Goal: Task Accomplishment & Management: Manage account settings

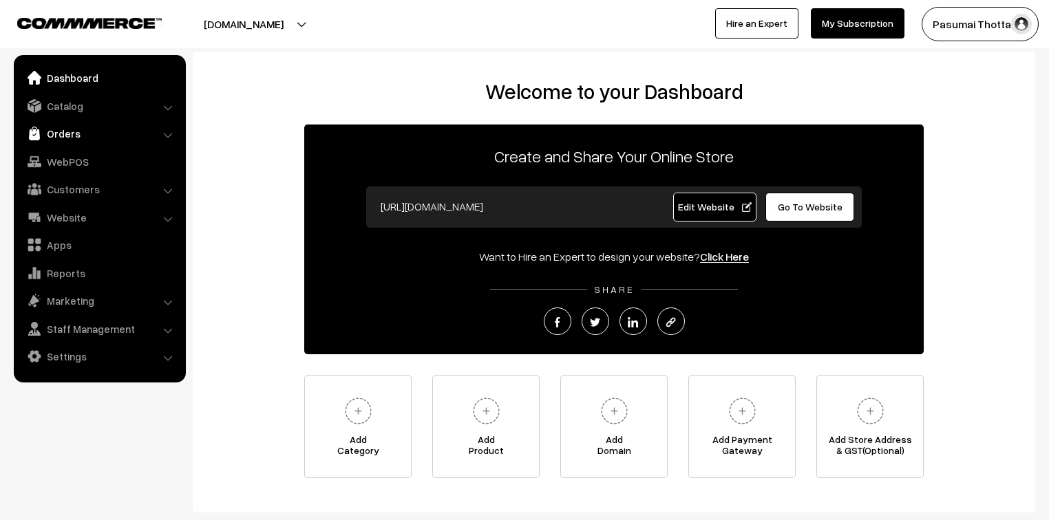
click at [64, 138] on link "Orders" at bounding box center [99, 133] width 164 height 25
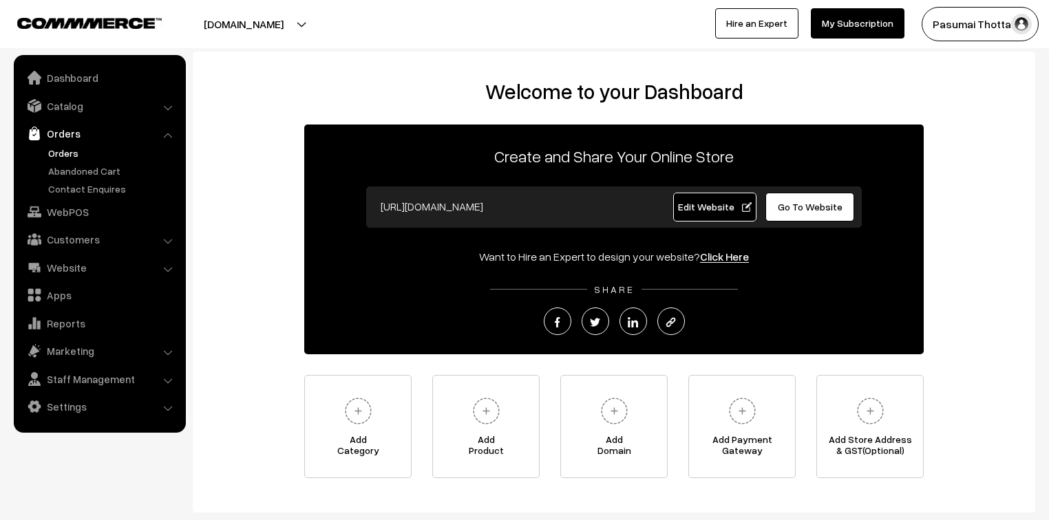
click at [65, 149] on link "Orders" at bounding box center [113, 153] width 136 height 14
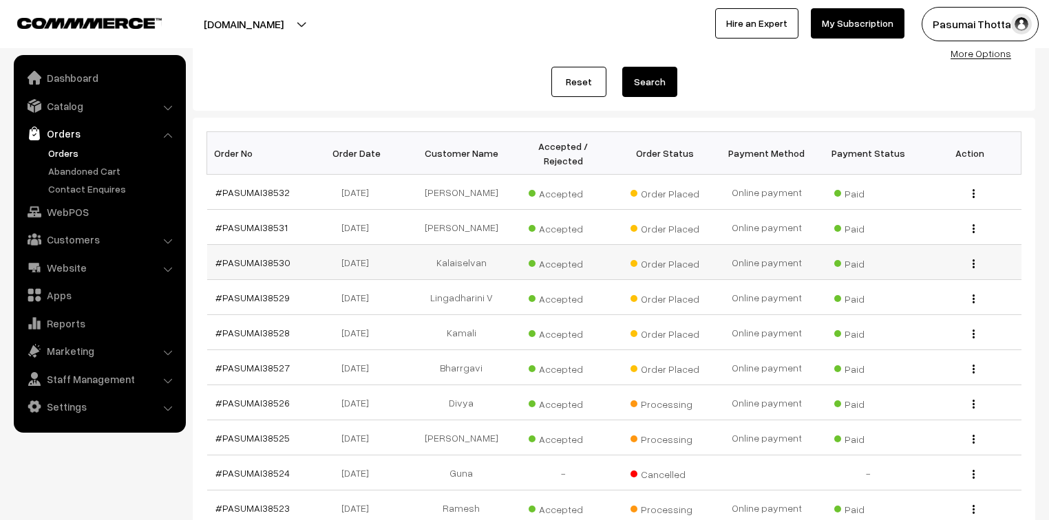
scroll to position [165, 0]
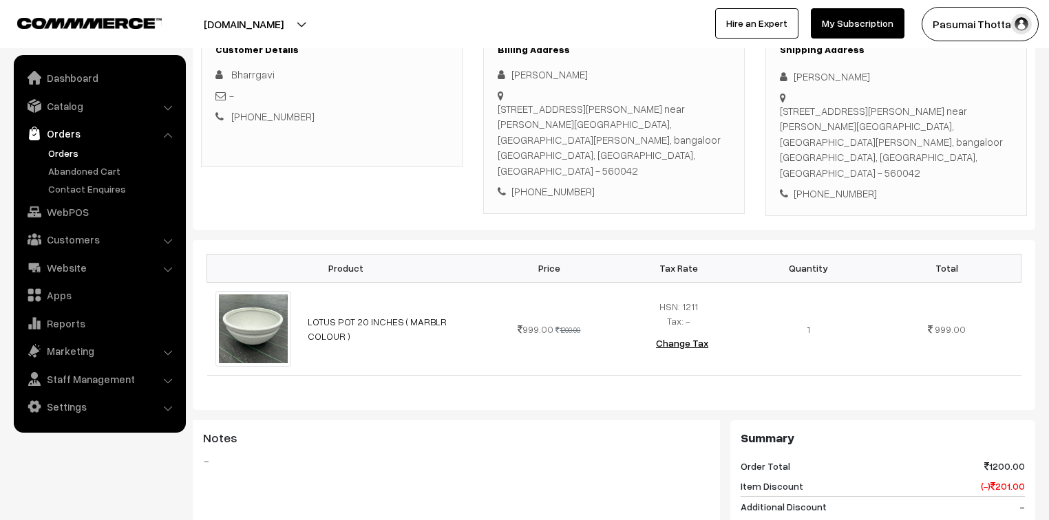
scroll to position [165, 0]
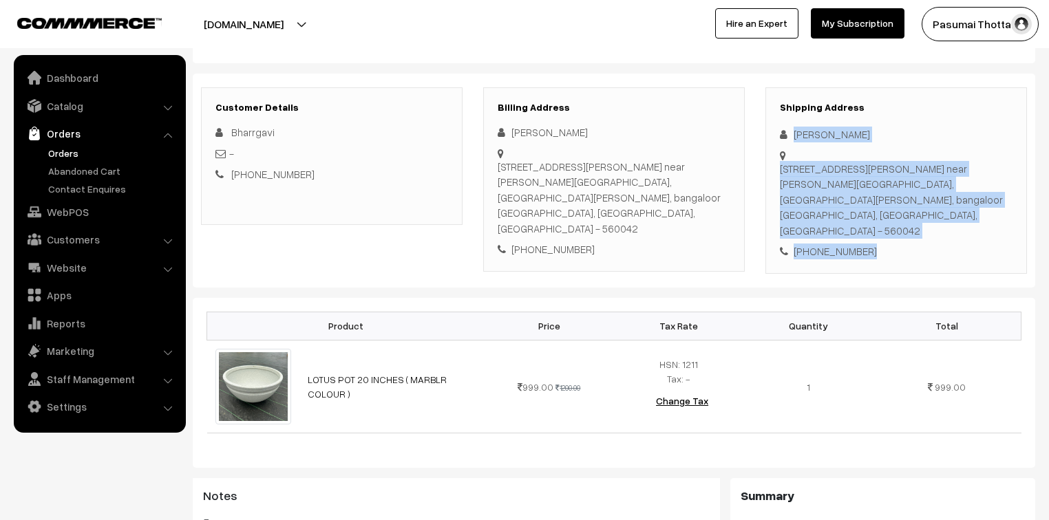
drag, startPoint x: 794, startPoint y: 133, endPoint x: 875, endPoint y: 217, distance: 116.8
click at [875, 217] on div "Shipping Address Bhargavi Doni 154,2nd floor,St,Johns road cross near leamon tr…" at bounding box center [895, 180] width 261 height 186
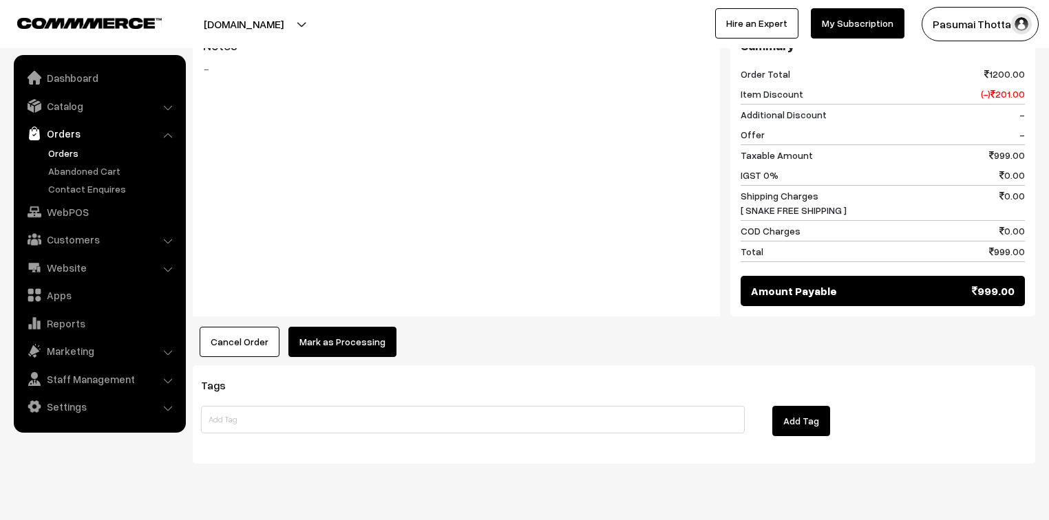
click at [355, 327] on button "Mark as Processing" at bounding box center [342, 342] width 108 height 30
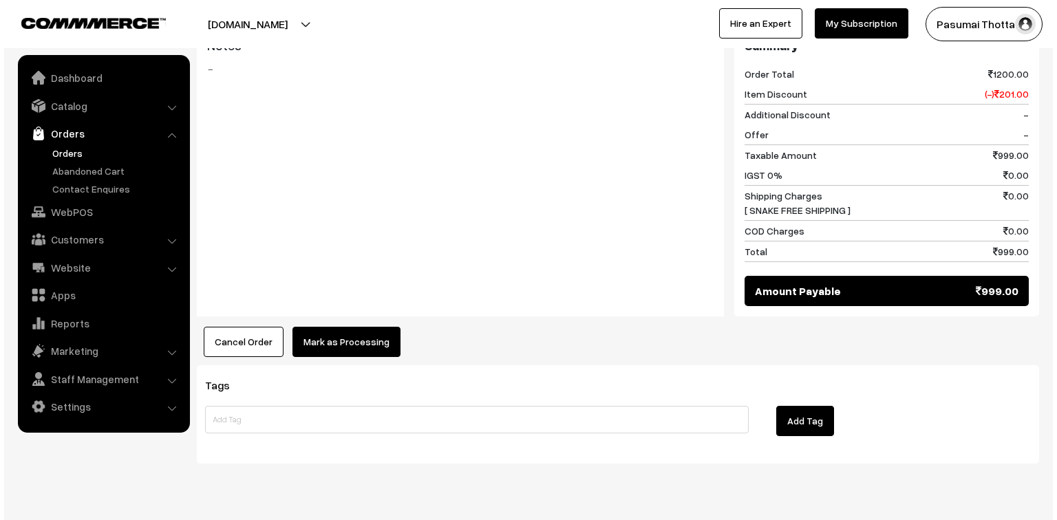
scroll to position [616, 0]
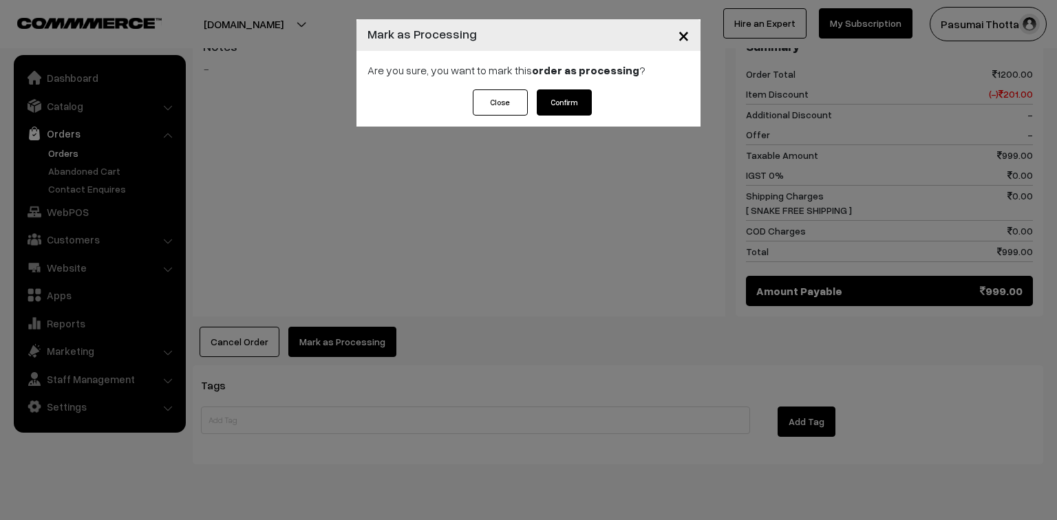
click at [558, 102] on button "Confirm" at bounding box center [564, 102] width 55 height 26
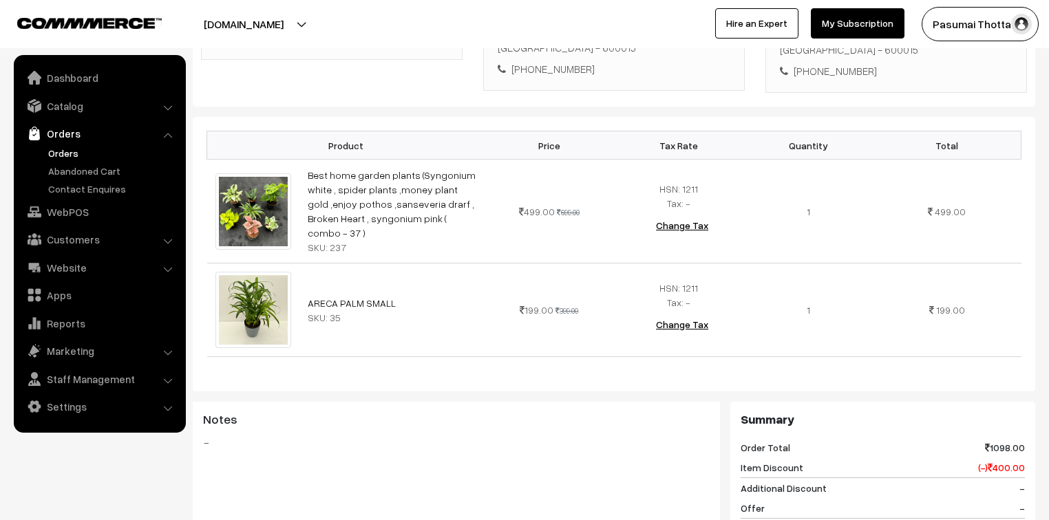
scroll to position [165, 0]
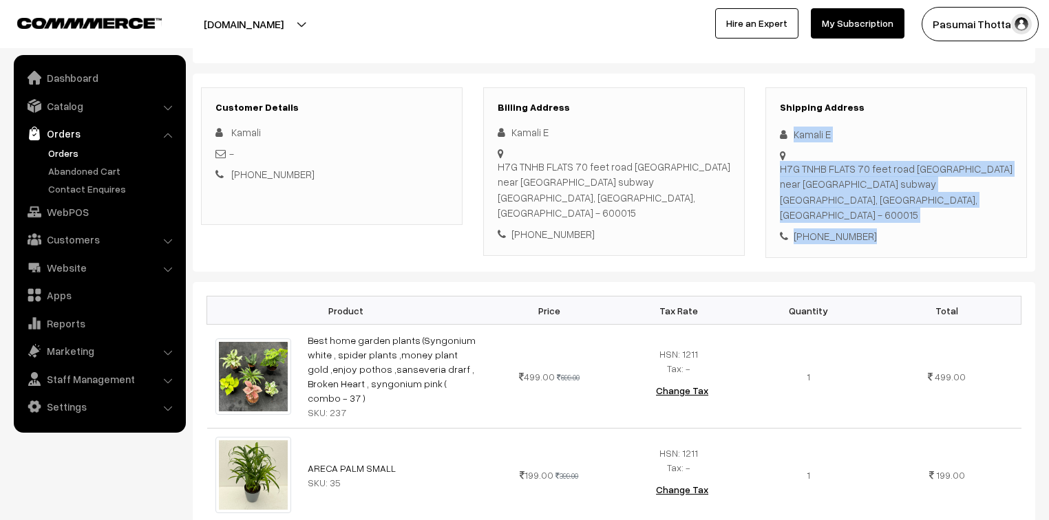
drag, startPoint x: 790, startPoint y: 139, endPoint x: 878, endPoint y: 222, distance: 120.7
click at [878, 222] on div "Shipping Address Kamali E H7G TNHB FLATS 70 feet road west saidapet cit nagar n…" at bounding box center [895, 172] width 261 height 171
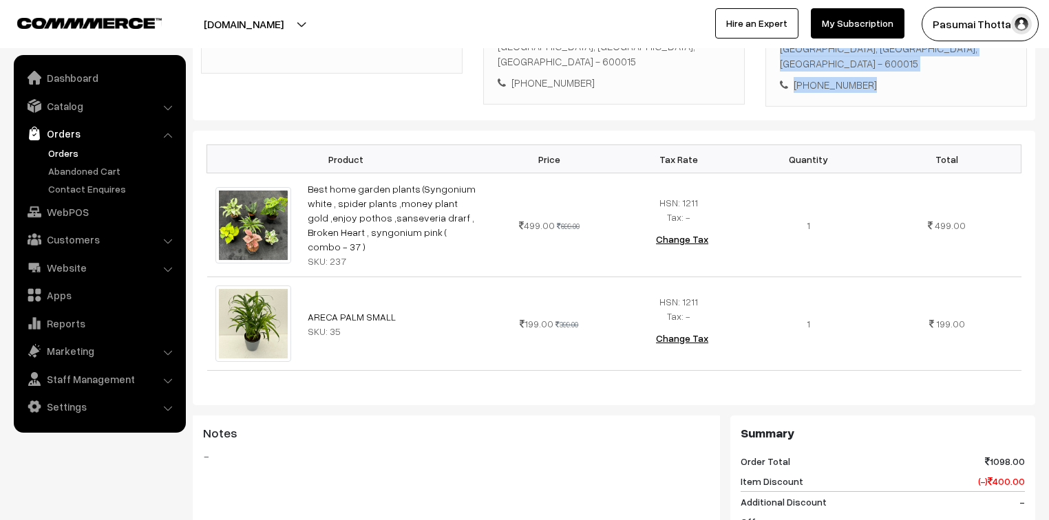
scroll to position [330, 0]
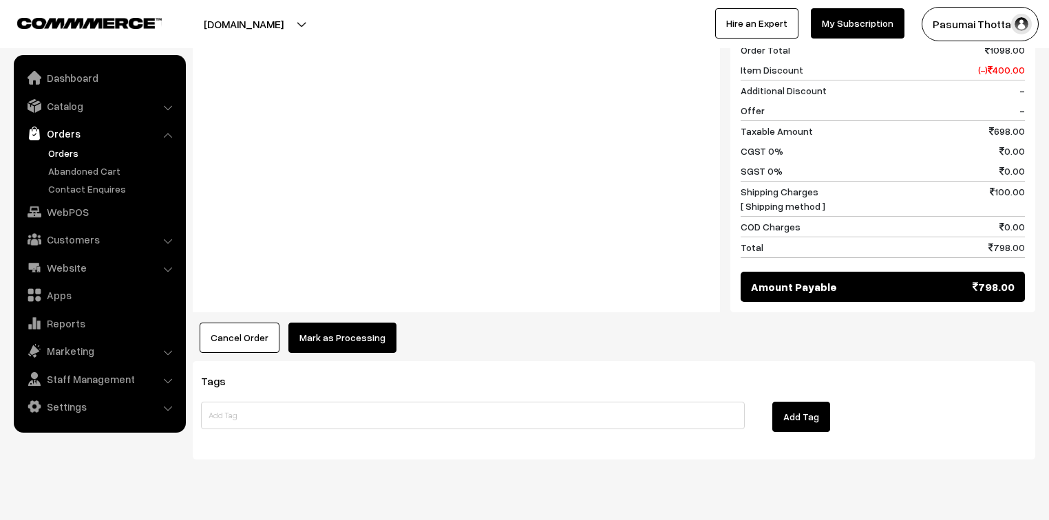
click at [359, 323] on button "Mark as Processing" at bounding box center [342, 338] width 108 height 30
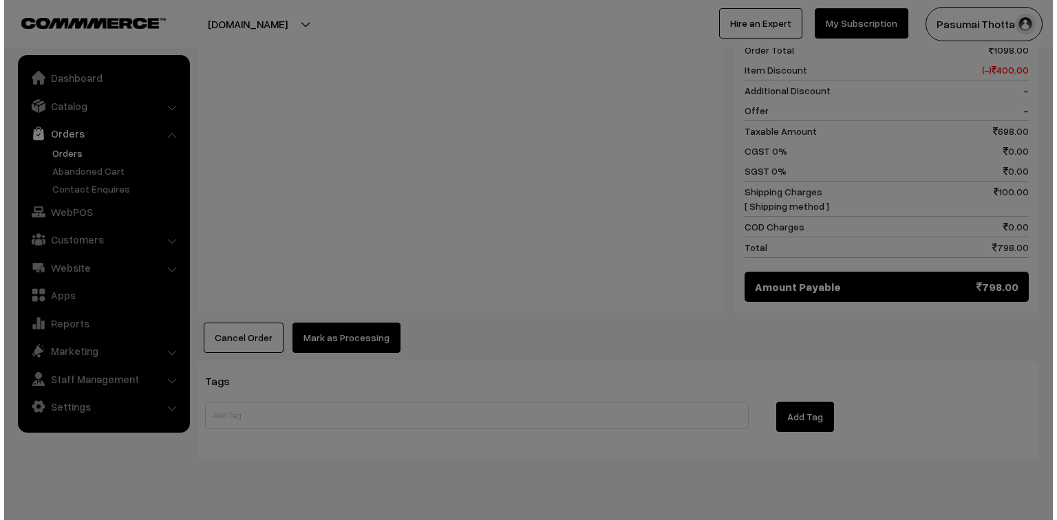
scroll to position [729, 0]
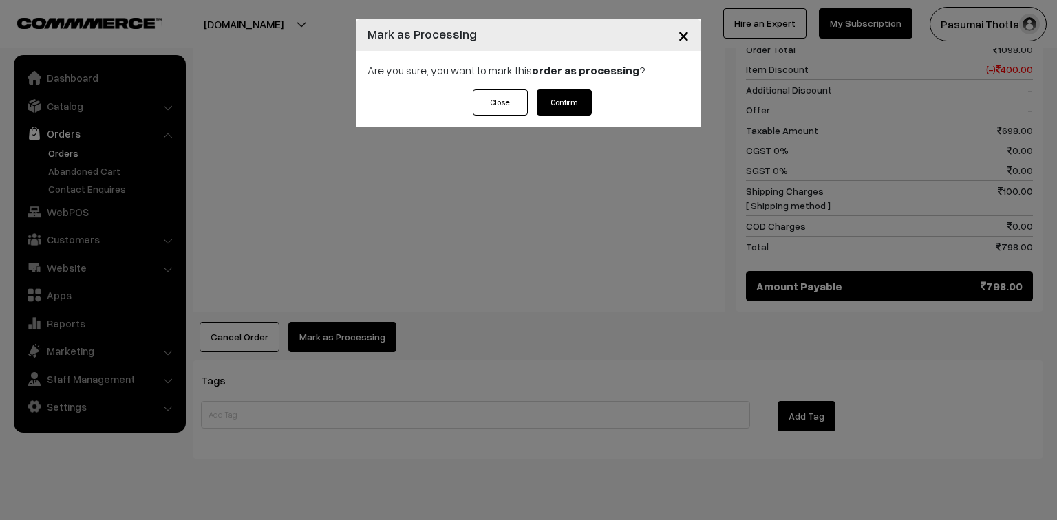
click at [559, 115] on button "Confirm" at bounding box center [564, 102] width 55 height 26
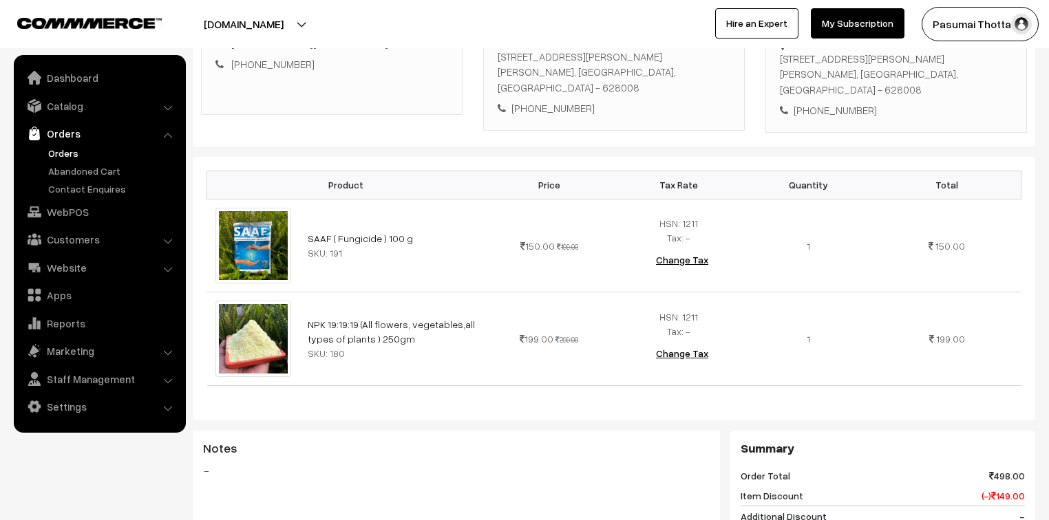
scroll to position [55, 0]
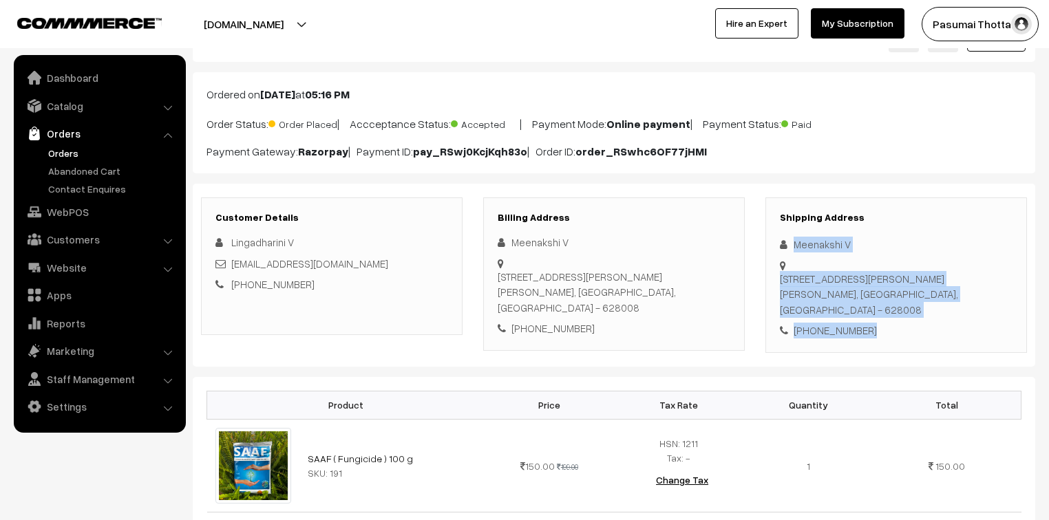
drag, startPoint x: 793, startPoint y: 242, endPoint x: 881, endPoint y: 309, distance: 111.1
click at [881, 309] on div "Shipping Address Meenakshi V 22 bryant nagar 6th street west Thoothukudi, Tamil…" at bounding box center [895, 275] width 261 height 156
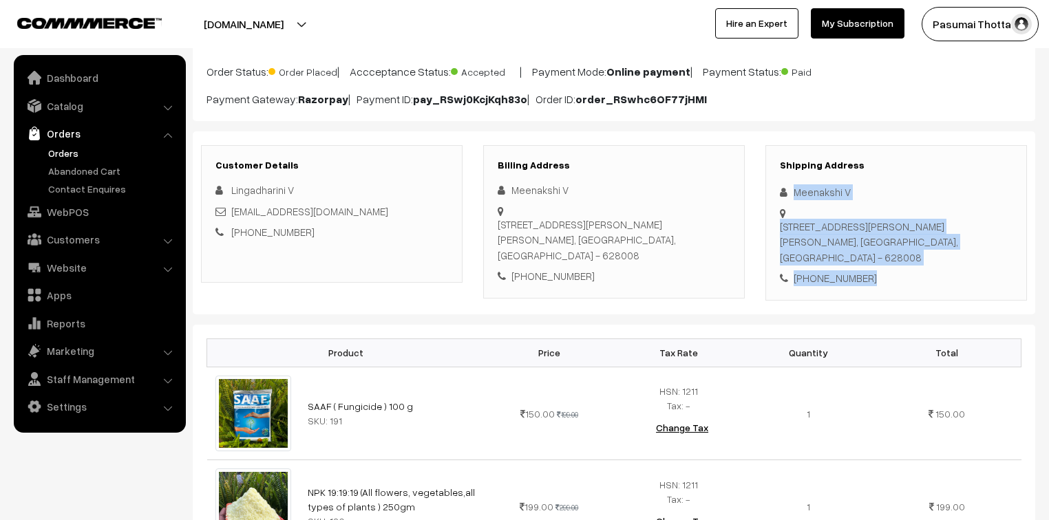
scroll to position [165, 0]
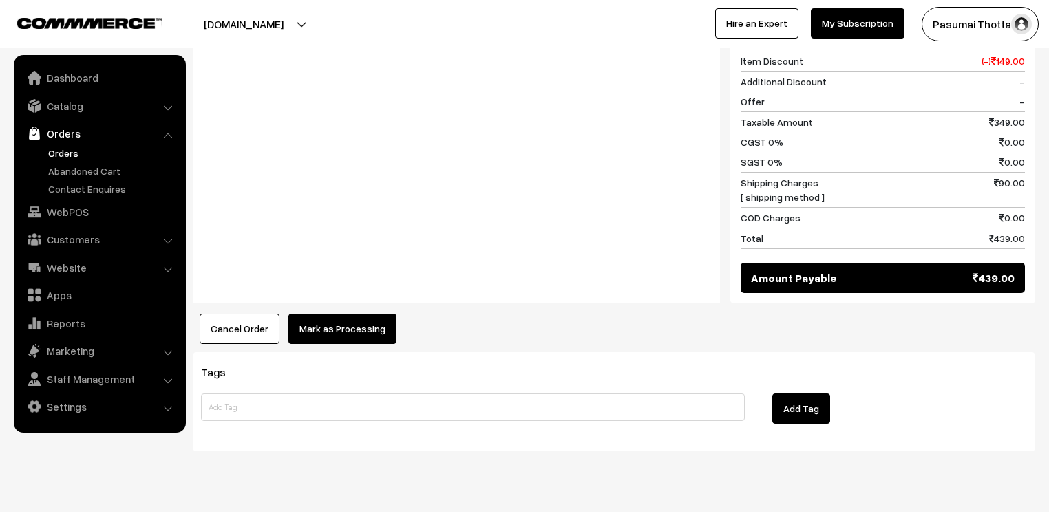
click at [341, 314] on button "Mark as Processing" at bounding box center [342, 329] width 108 height 30
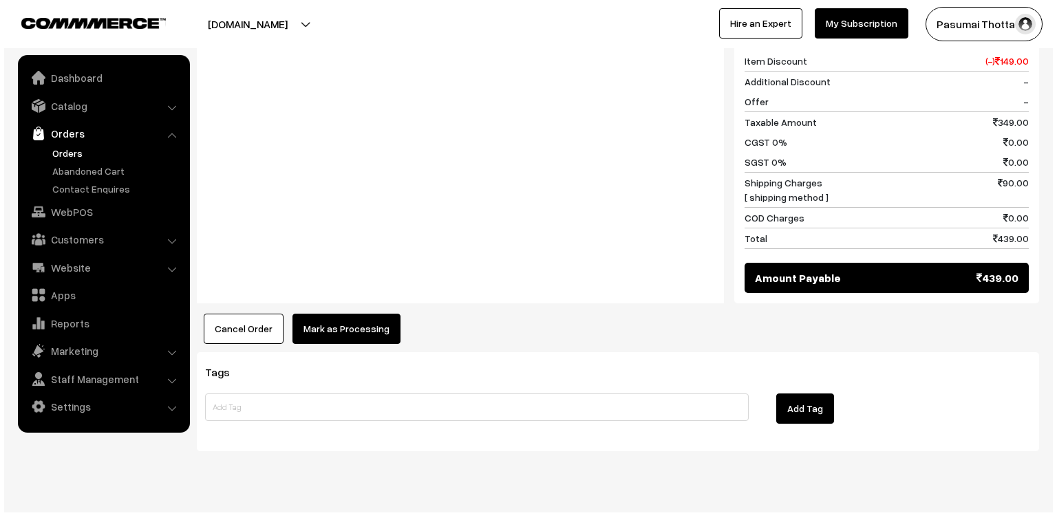
scroll to position [712, 0]
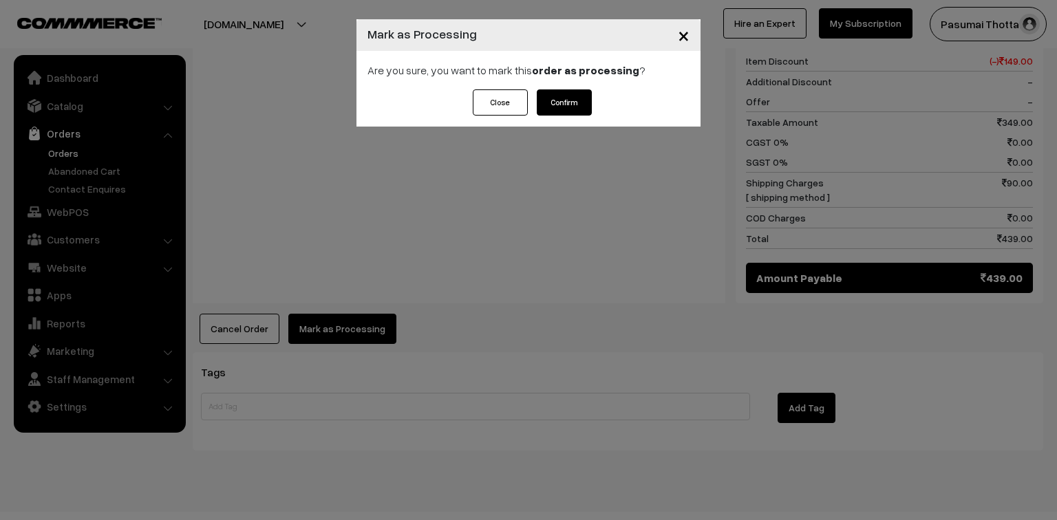
click at [564, 107] on button "Confirm" at bounding box center [564, 102] width 55 height 26
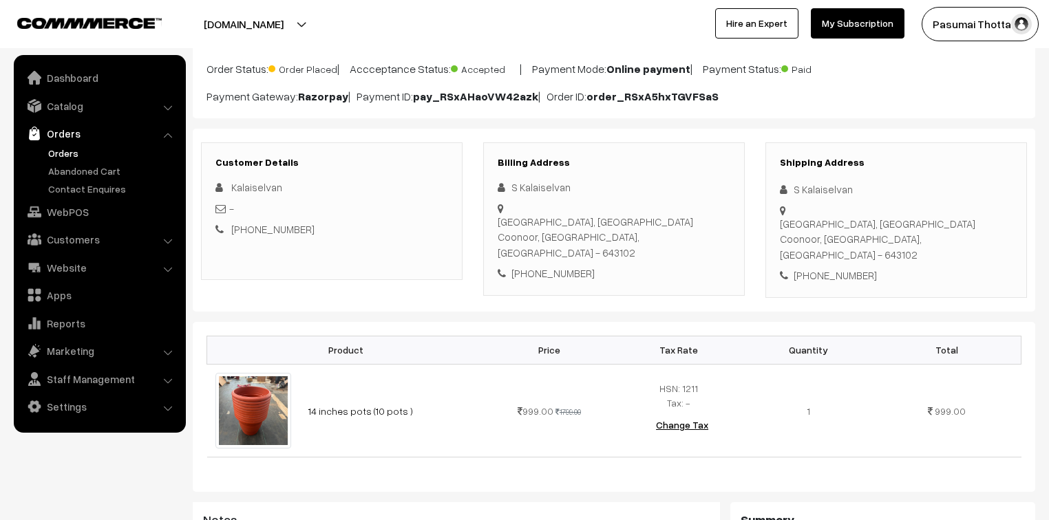
scroll to position [110, 0]
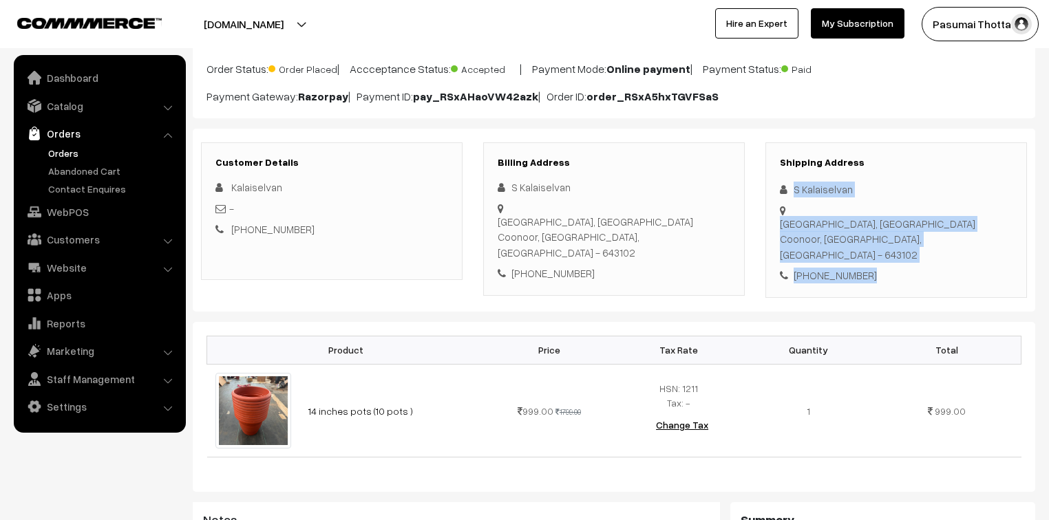
drag, startPoint x: 789, startPoint y: 189, endPoint x: 897, endPoint y: 258, distance: 128.1
click at [897, 258] on div "Shipping Address S [GEOGRAPHIC_DATA] [GEOGRAPHIC_DATA], [GEOGRAPHIC_DATA], [GEO…" at bounding box center [895, 220] width 261 height 156
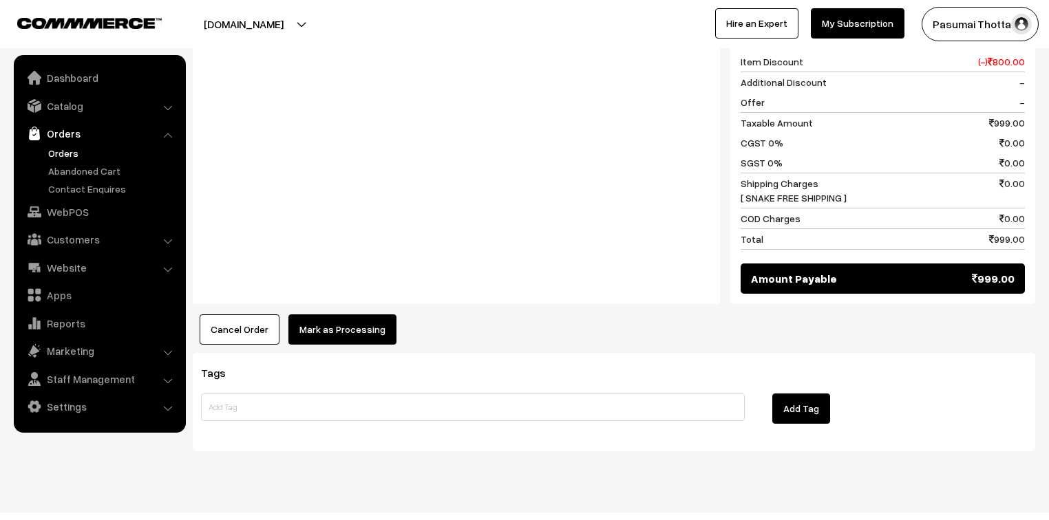
click at [311, 314] on button "Mark as Processing" at bounding box center [342, 329] width 108 height 30
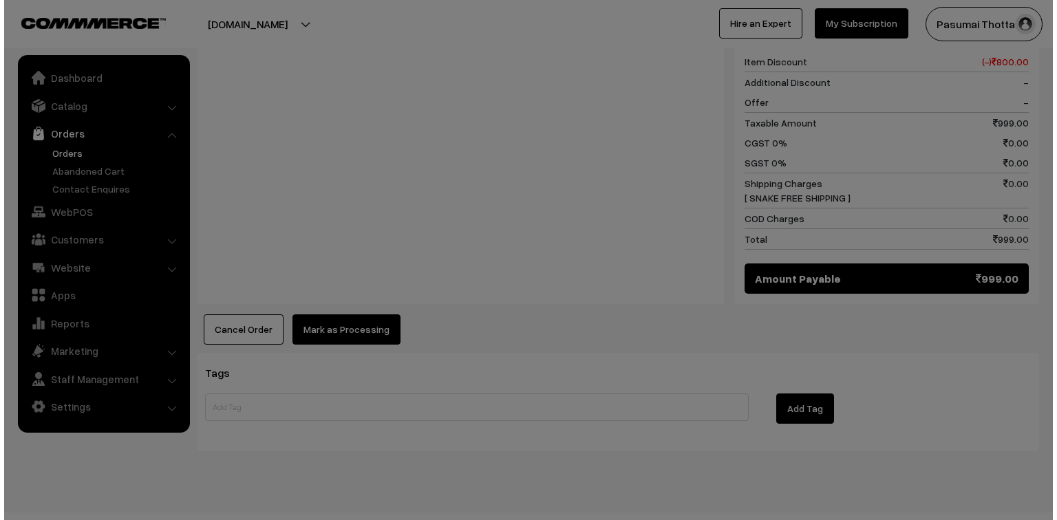
scroll to position [618, 0]
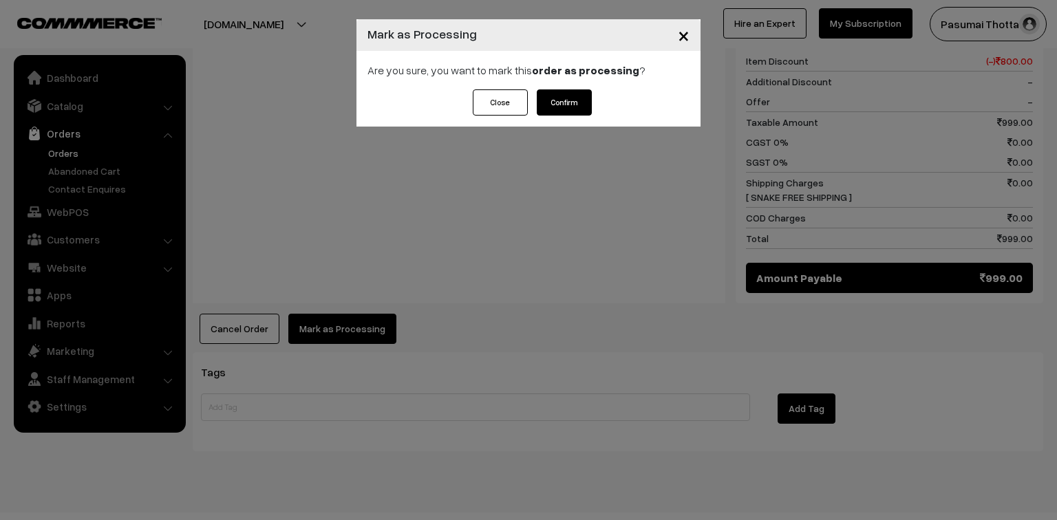
click at [555, 98] on button "Confirm" at bounding box center [564, 102] width 55 height 26
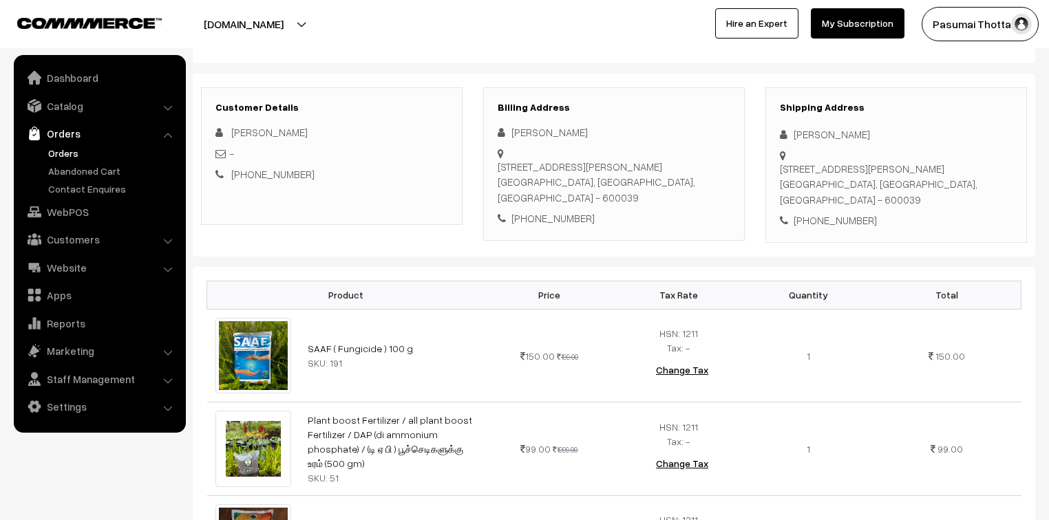
scroll to position [165, 0]
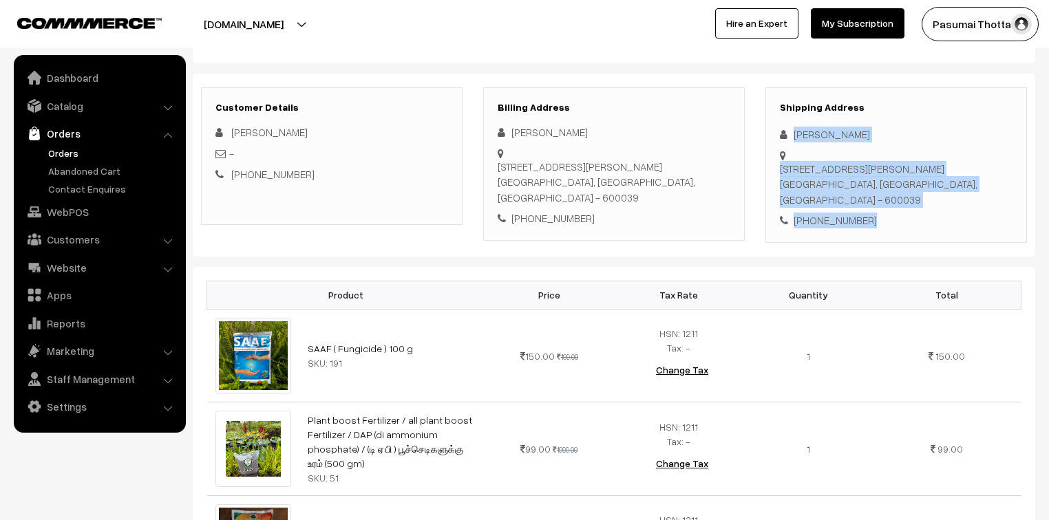
drag, startPoint x: 795, startPoint y: 136, endPoint x: 884, endPoint y: 231, distance: 130.4
click at [886, 231] on div "Shipping Address [PERSON_NAME] [STREET_ADDRESS][PERSON_NAME] [PHONE_NUMBER]" at bounding box center [895, 165] width 261 height 156
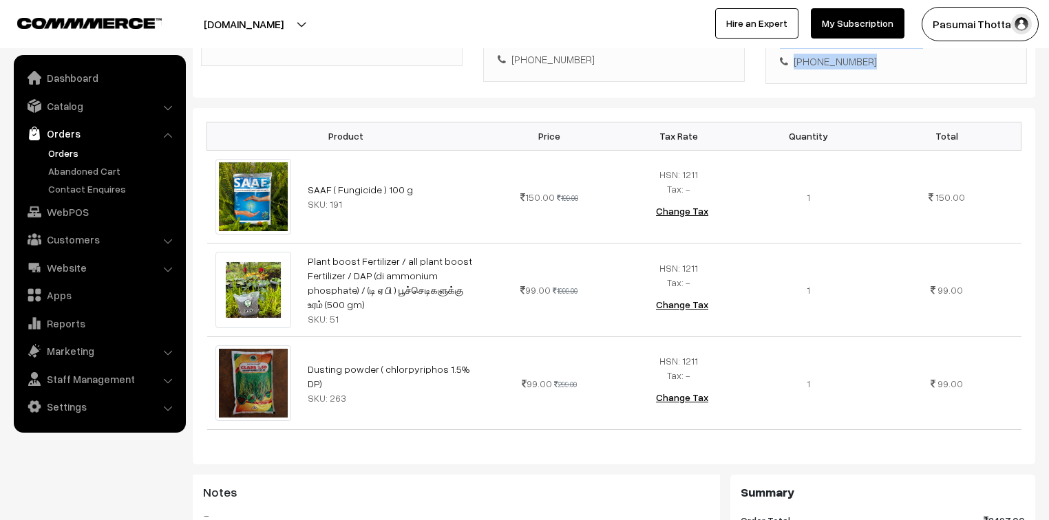
scroll to position [330, 0]
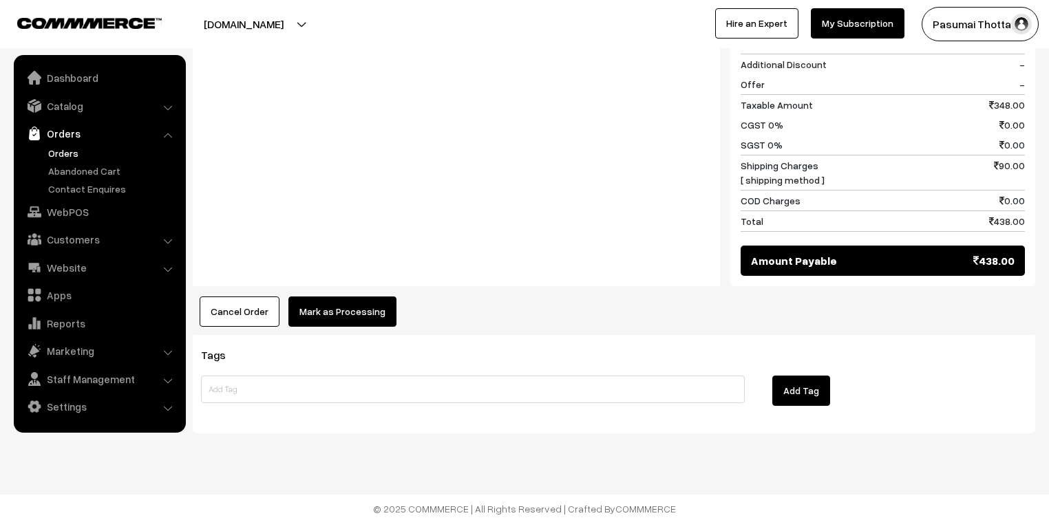
click at [367, 309] on button "Mark as Processing" at bounding box center [342, 312] width 108 height 30
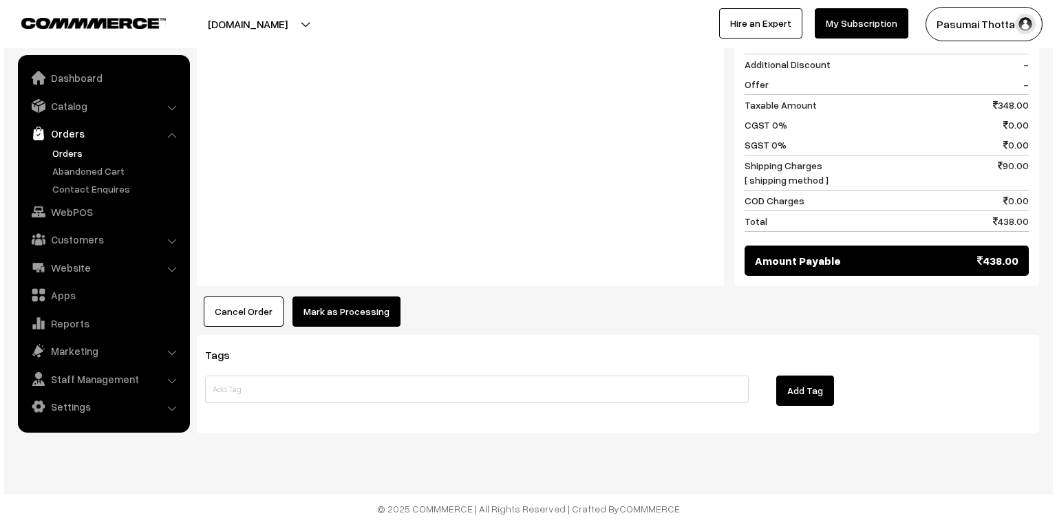
scroll to position [824, 0]
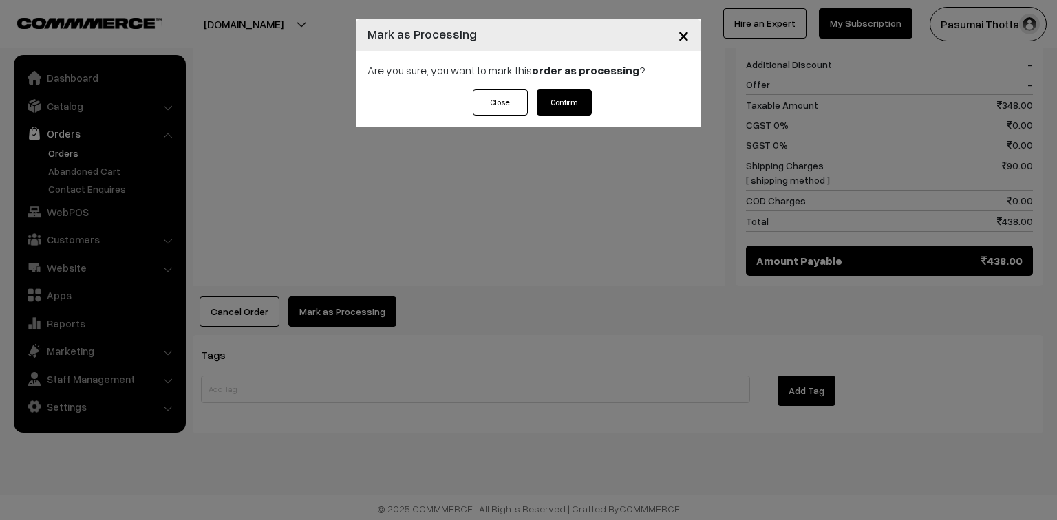
click at [560, 113] on button "Confirm" at bounding box center [564, 102] width 55 height 26
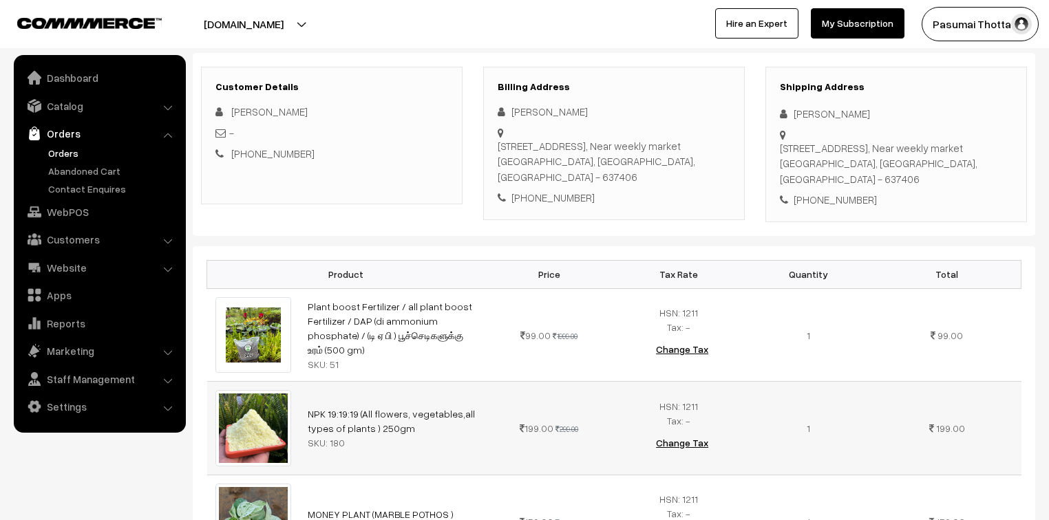
scroll to position [165, 0]
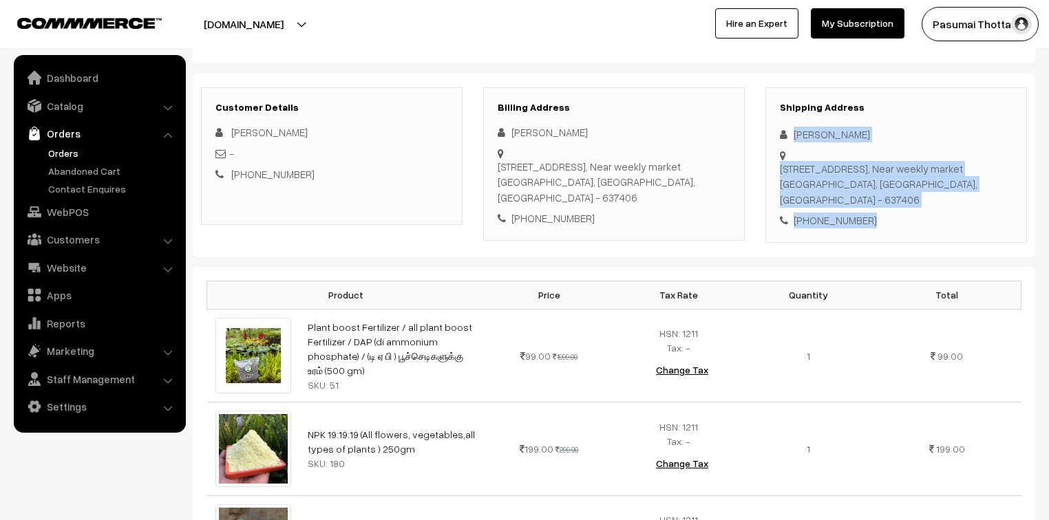
drag, startPoint x: 793, startPoint y: 136, endPoint x: 881, endPoint y: 189, distance: 102.2
click at [881, 189] on div "Shipping Address [PERSON_NAME] [STREET_ADDRESS] [PHONE_NUMBER]" at bounding box center [895, 165] width 261 height 156
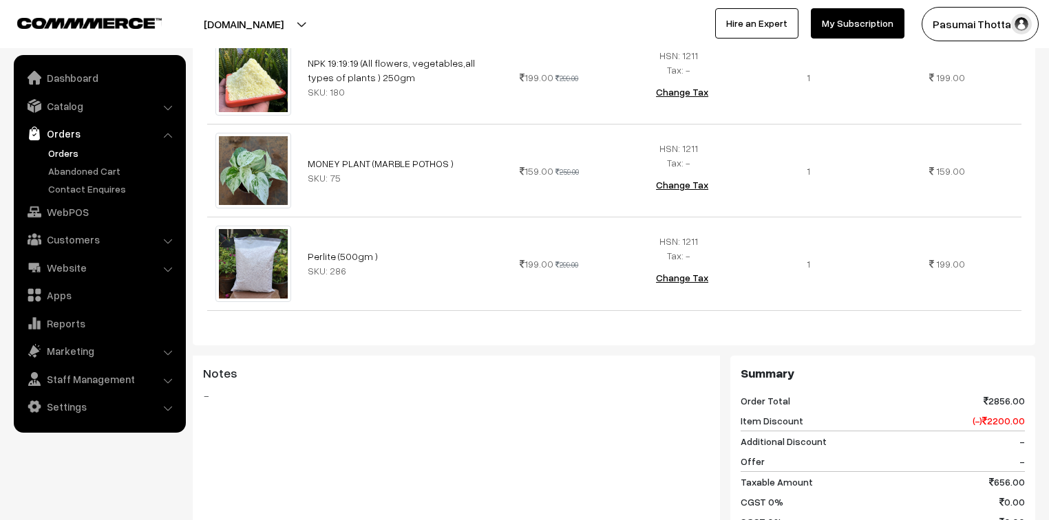
scroll to position [550, 0]
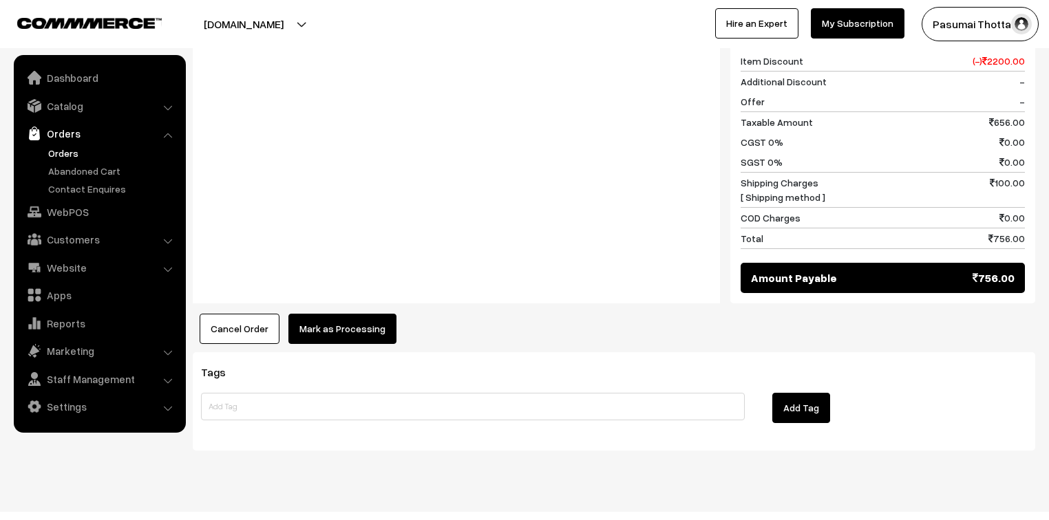
click at [328, 314] on button "Mark as Processing" at bounding box center [342, 329] width 108 height 30
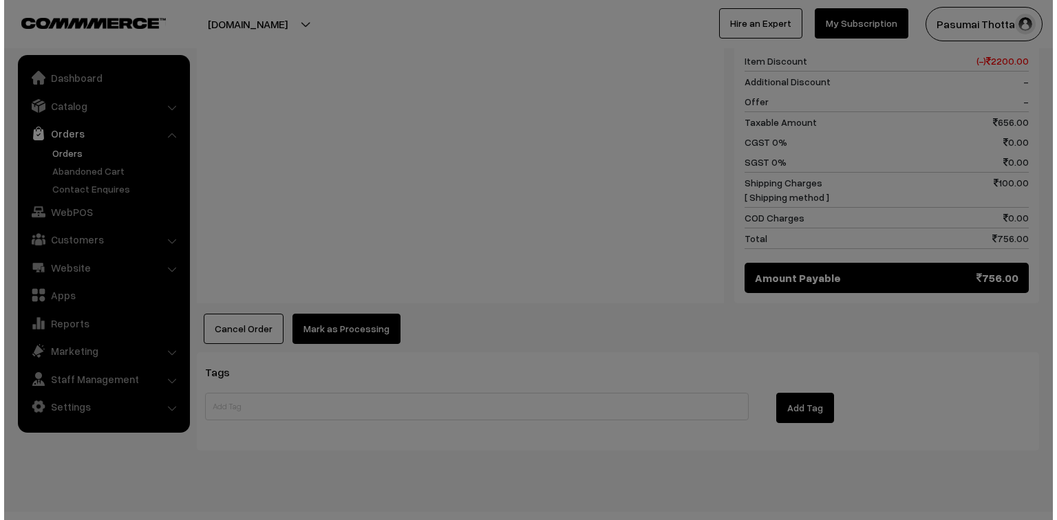
scroll to position [900, 0]
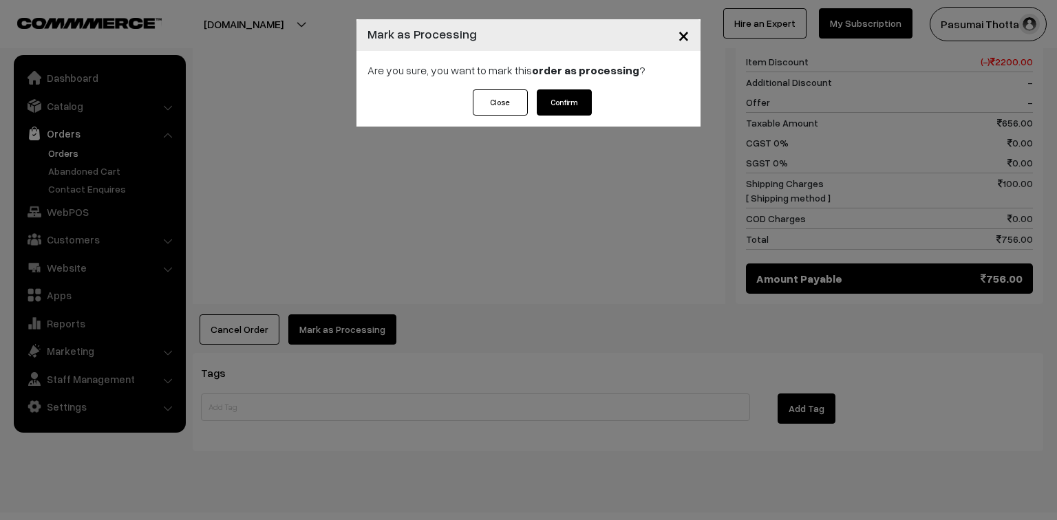
click at [585, 107] on button "Confirm" at bounding box center [564, 102] width 55 height 26
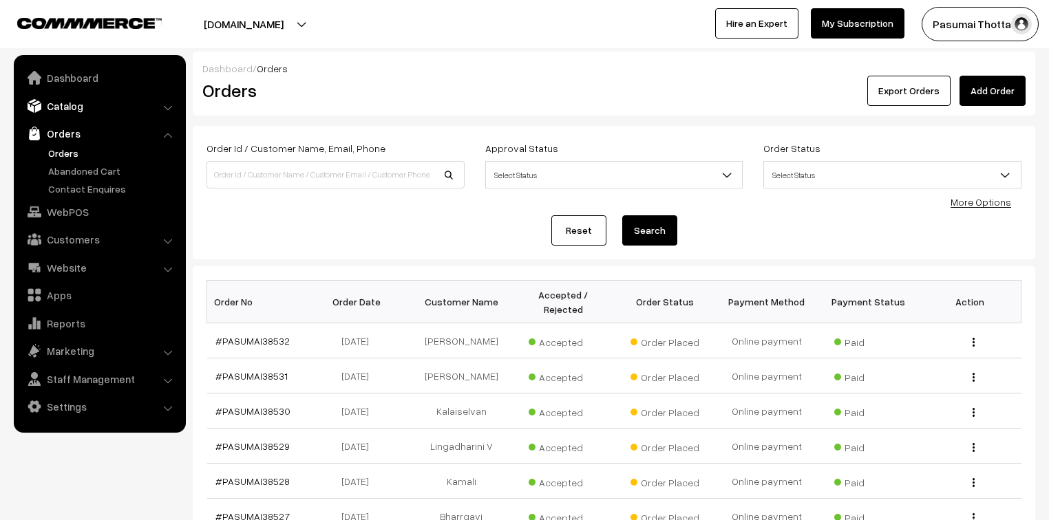
scroll to position [165, 0]
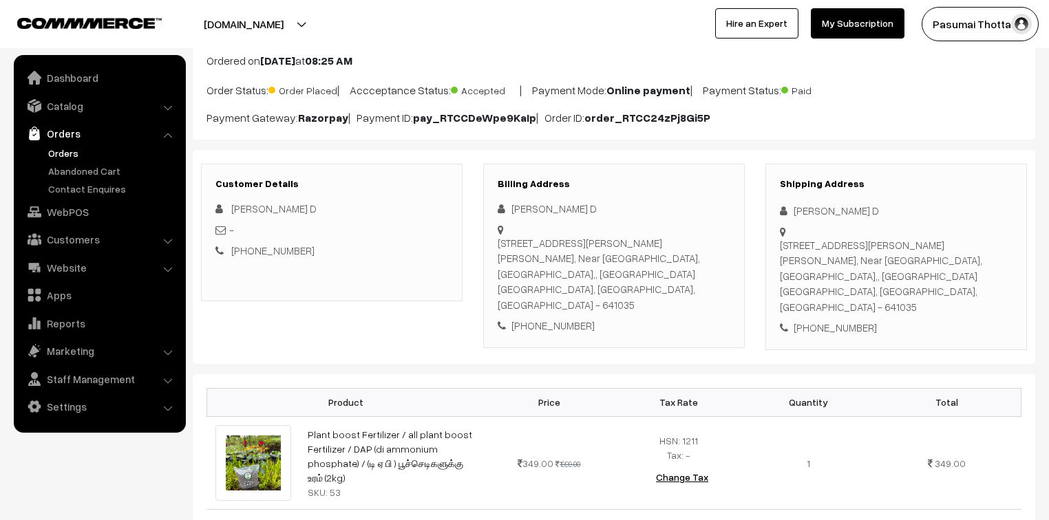
scroll to position [55, 0]
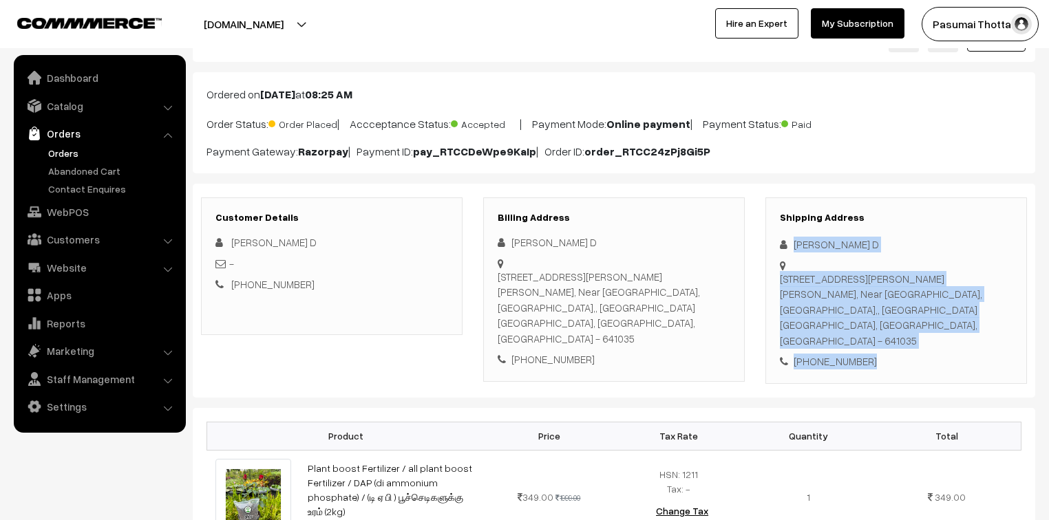
drag, startPoint x: 793, startPoint y: 245, endPoint x: 884, endPoint y: 334, distance: 127.5
click at [884, 334] on div "Shipping Address [PERSON_NAME] D [STREET_ADDRESS][PERSON_NAME][PERSON_NAME] [PH…" at bounding box center [895, 290] width 261 height 186
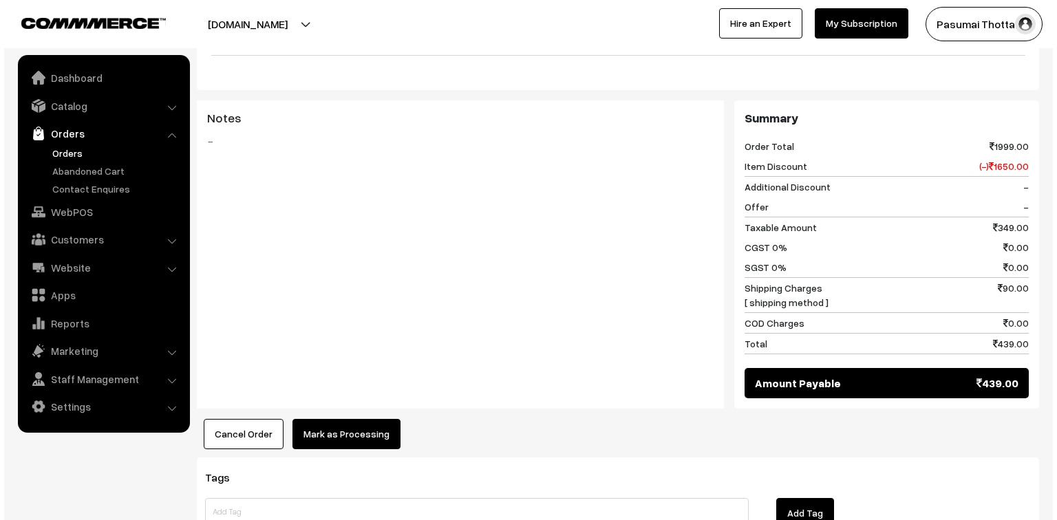
scroll to position [550, 0]
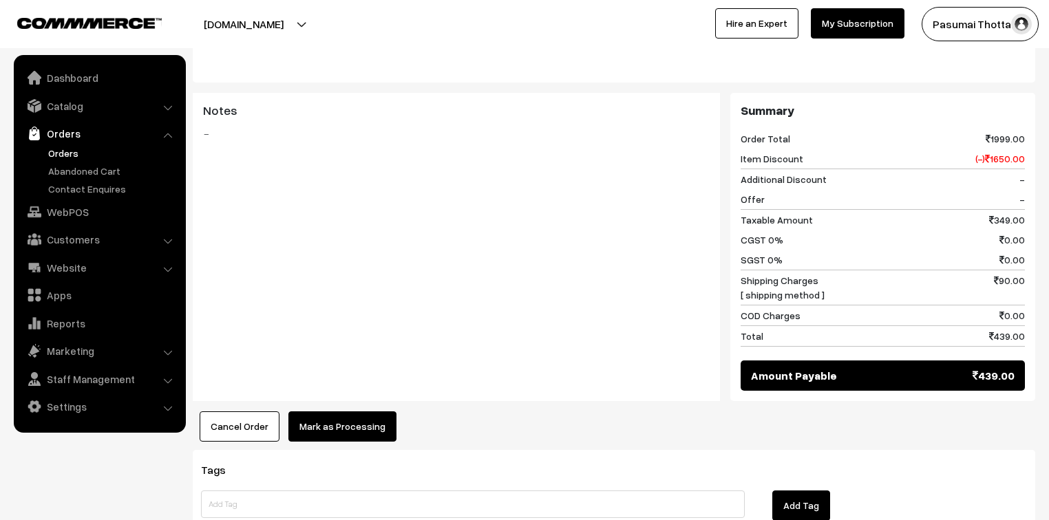
click at [310, 411] on button "Mark as Processing" at bounding box center [342, 426] width 108 height 30
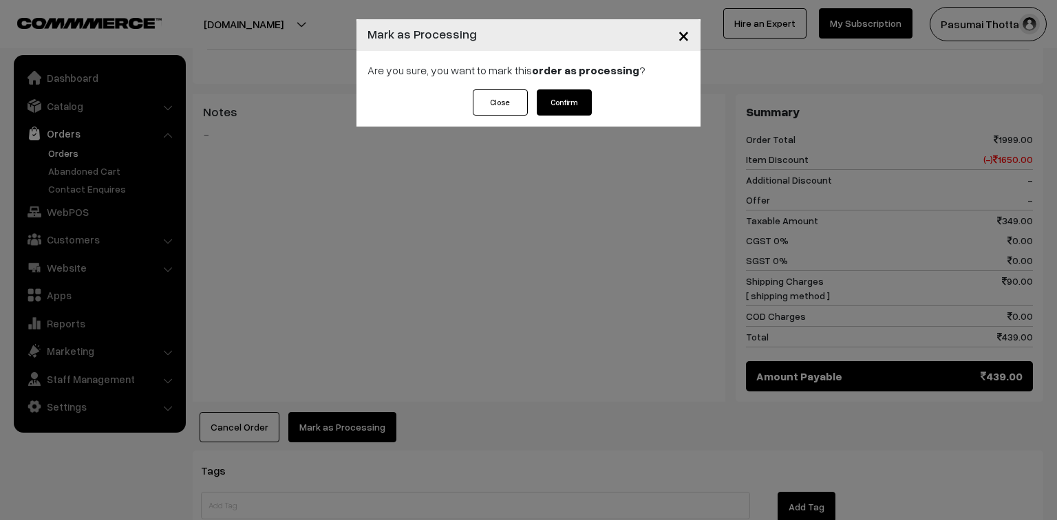
click at [557, 99] on button "Confirm" at bounding box center [564, 102] width 55 height 26
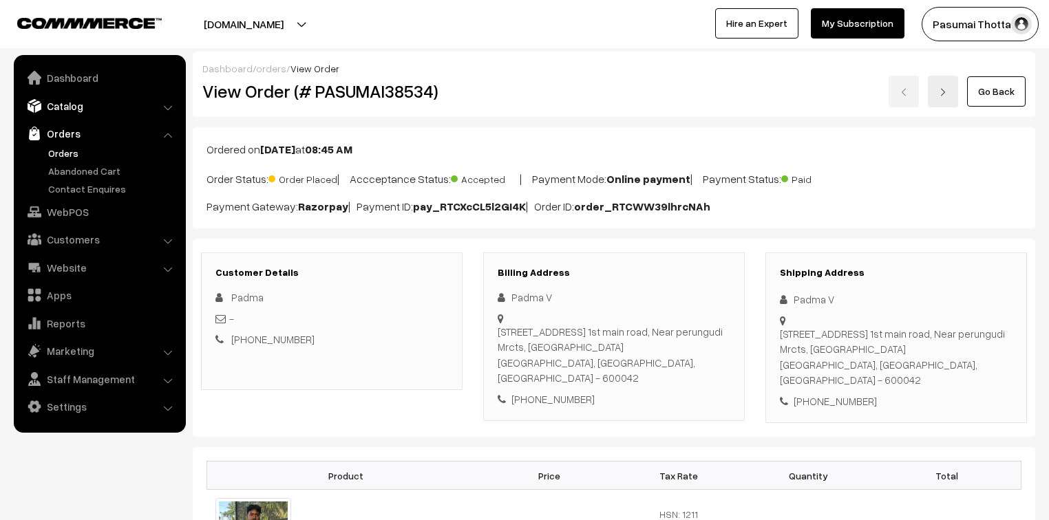
click at [67, 107] on link "Catalog" at bounding box center [99, 106] width 164 height 25
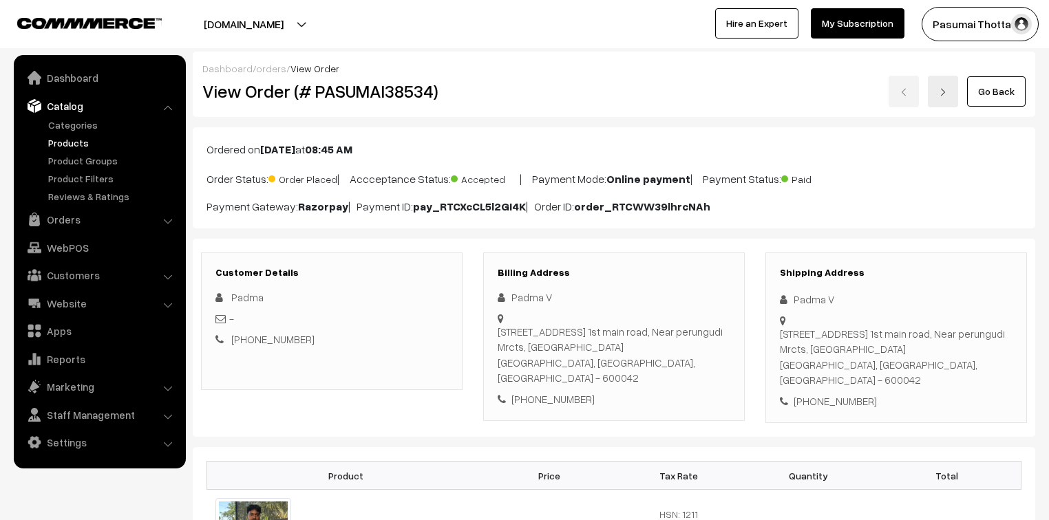
click at [69, 142] on link "Products" at bounding box center [113, 143] width 136 height 14
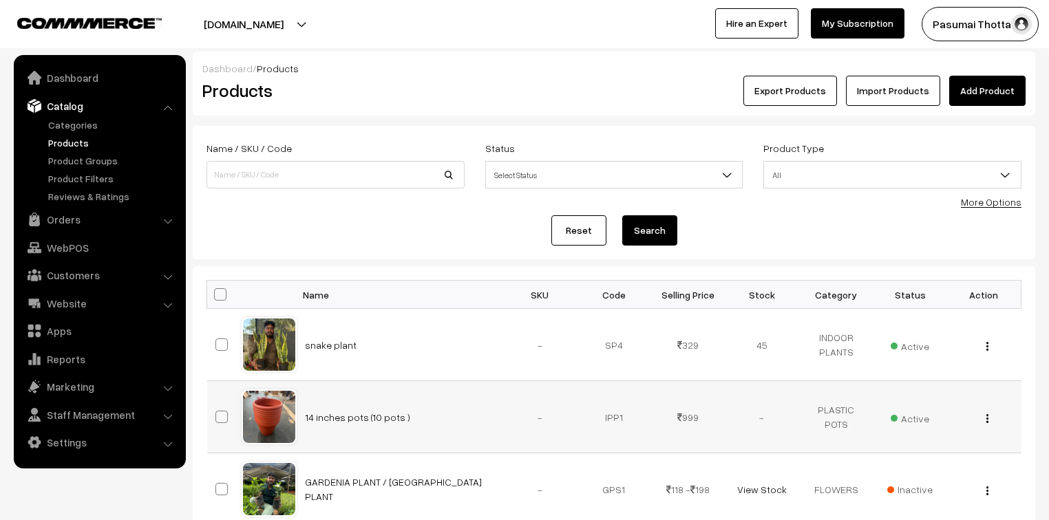
drag, startPoint x: 361, startPoint y: 418, endPoint x: 983, endPoint y: 414, distance: 622.0
click at [983, 414] on div "View Edit Delete" at bounding box center [984, 417] width 58 height 14
click at [921, 422] on span "Active" at bounding box center [909, 417] width 39 height 18
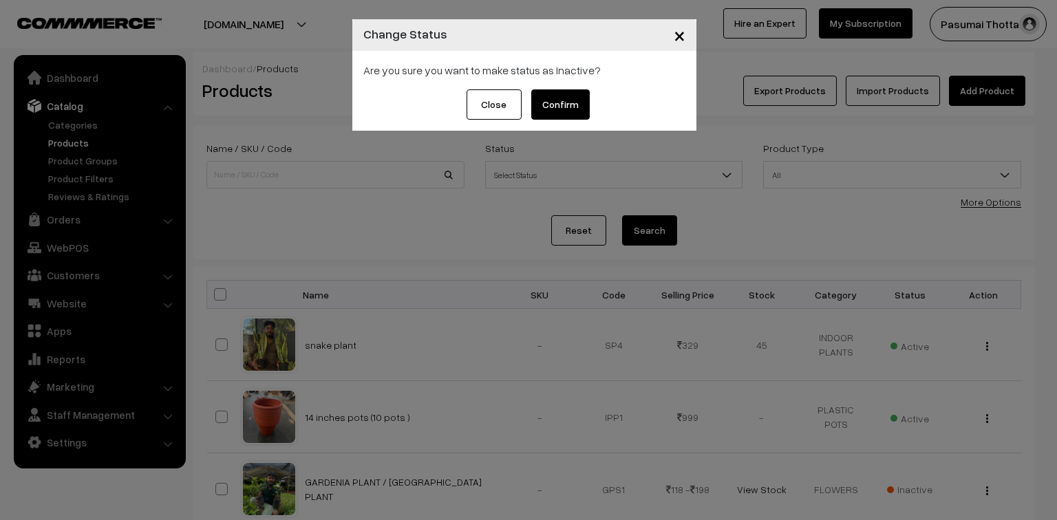
click at [539, 111] on button "Confirm" at bounding box center [560, 104] width 58 height 30
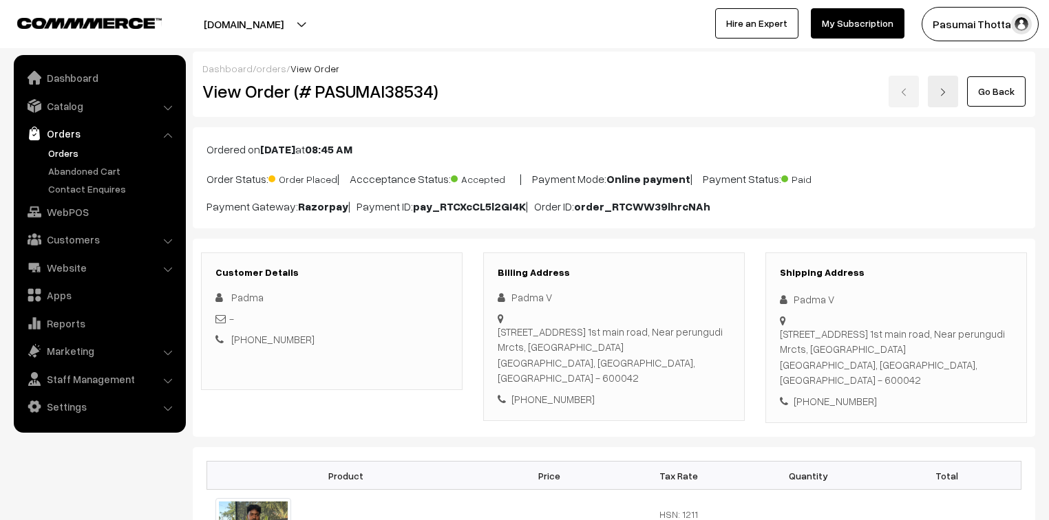
scroll to position [165, 0]
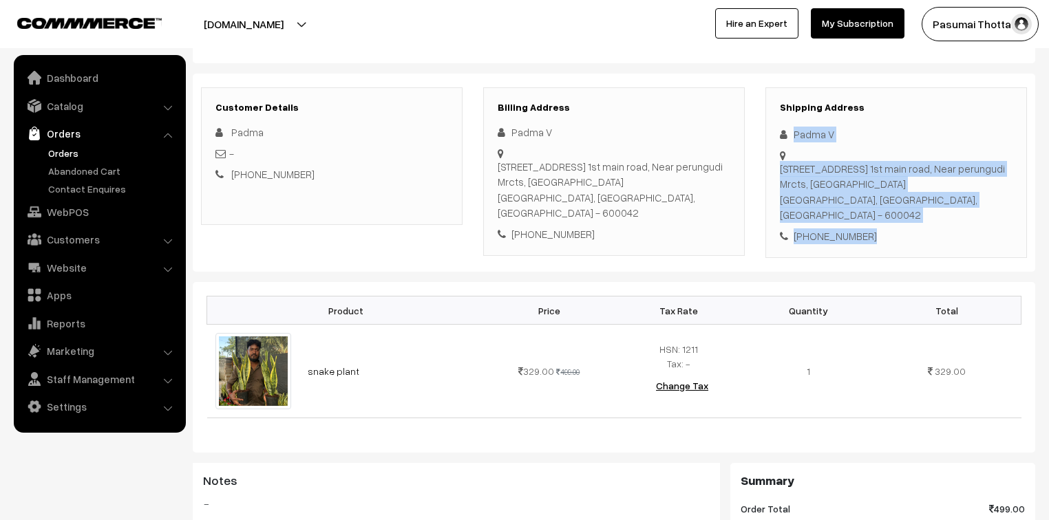
click at [893, 237] on div "Shipping Address Padma V [STREET_ADDRESS] [PHONE_NUMBER]" at bounding box center [895, 172] width 261 height 171
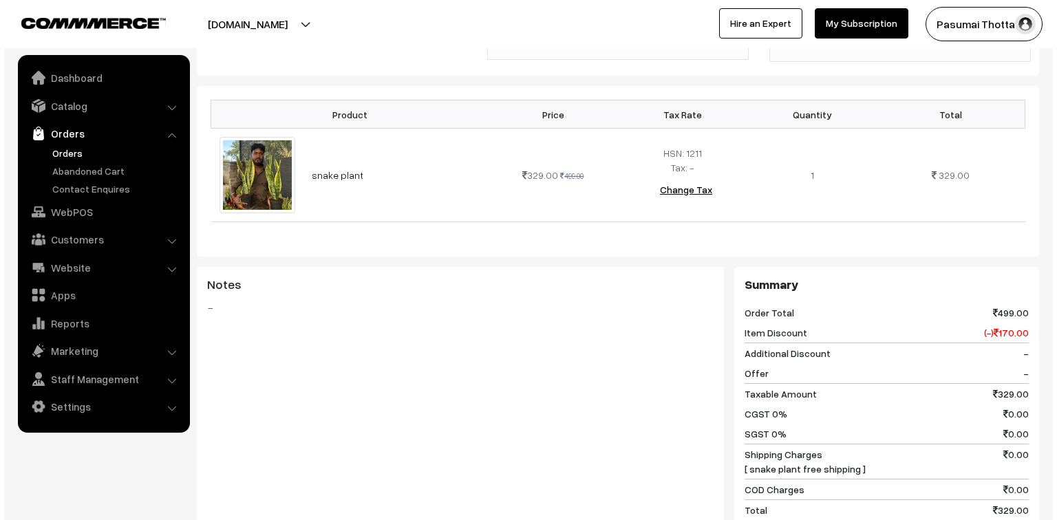
scroll to position [605, 0]
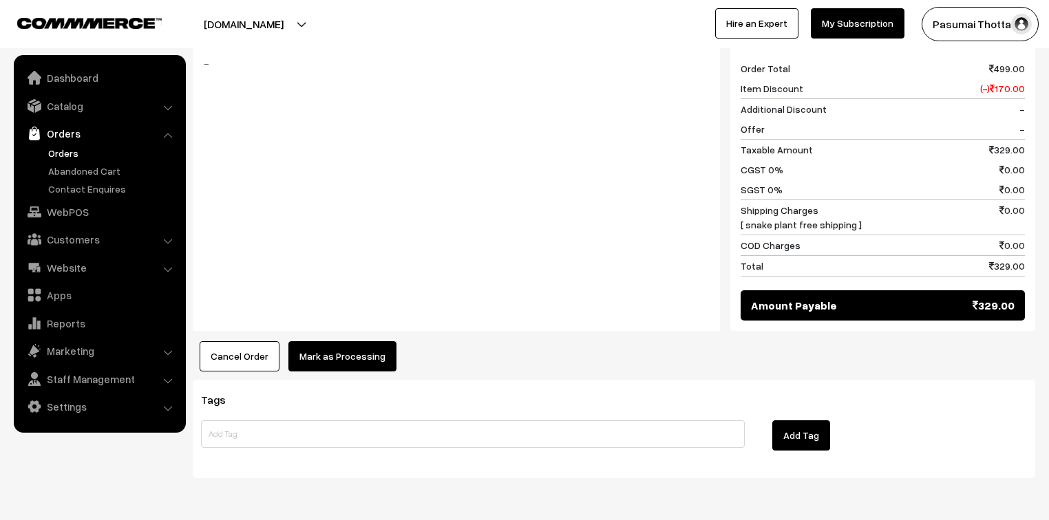
click at [356, 347] on button "Mark as Processing" at bounding box center [342, 356] width 108 height 30
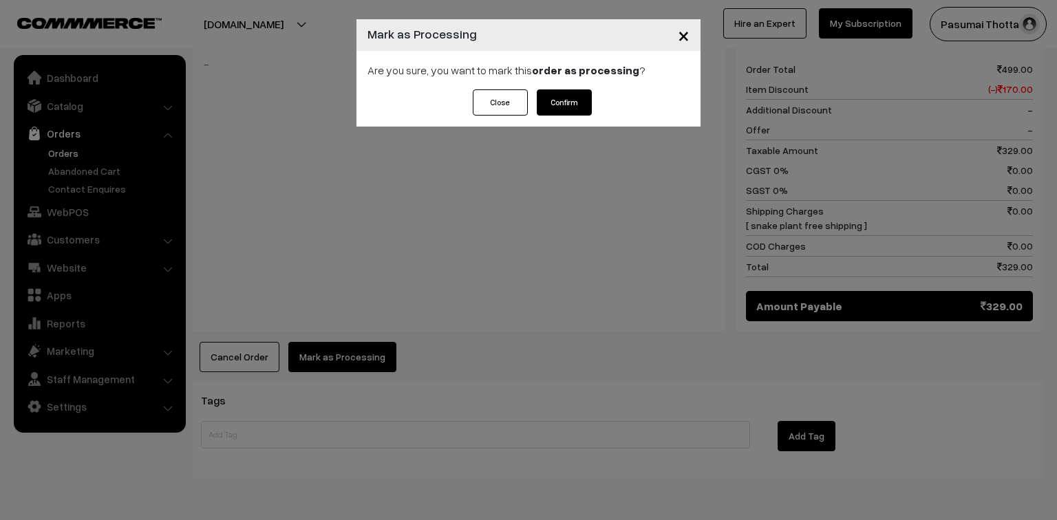
click at [581, 94] on button "Confirm" at bounding box center [564, 102] width 55 height 26
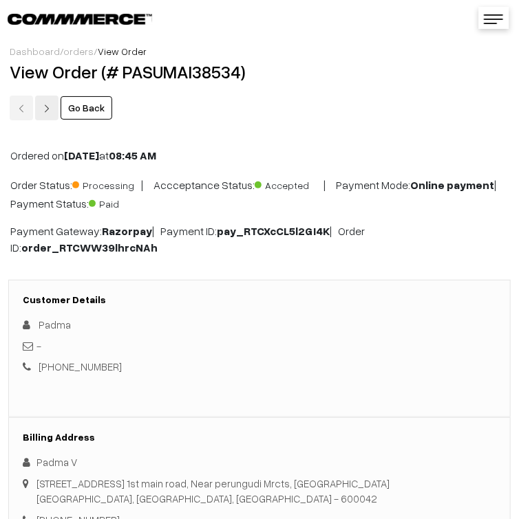
click at [398, 270] on div "Customer Details Padma - [PHONE_NUMBER] Billing Address Padma V" at bounding box center [259, 486] width 519 height 440
